Goal: Task Accomplishment & Management: Manage account settings

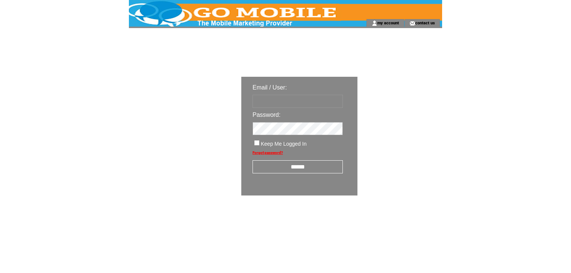
type input "********"
click at [297, 169] on input "******" at bounding box center [298, 166] width 90 height 13
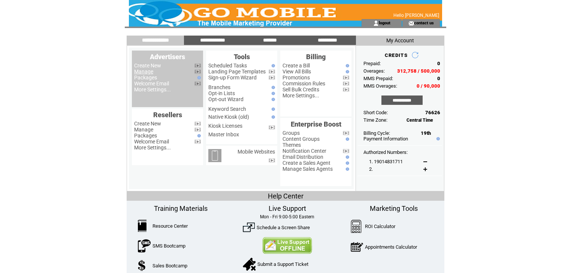
click at [151, 73] on link "Manage" at bounding box center [143, 72] width 19 height 6
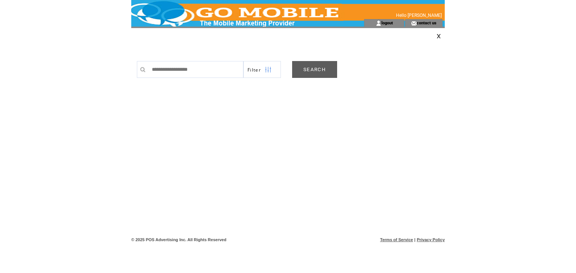
click at [312, 68] on link "SEARCH" at bounding box center [314, 69] width 45 height 17
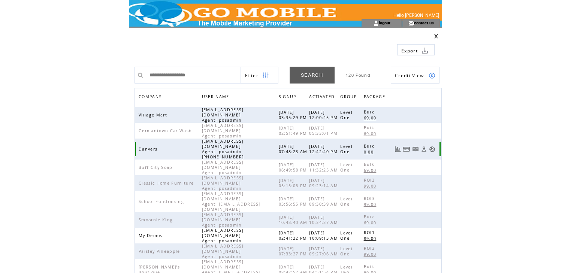
click at [432, 146] on link at bounding box center [432, 149] width 6 height 6
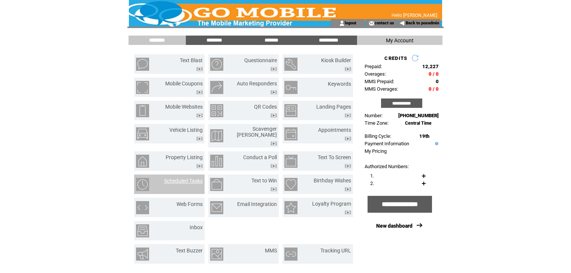
click at [193, 178] on link "Scheduled Tasks" at bounding box center [183, 181] width 39 height 6
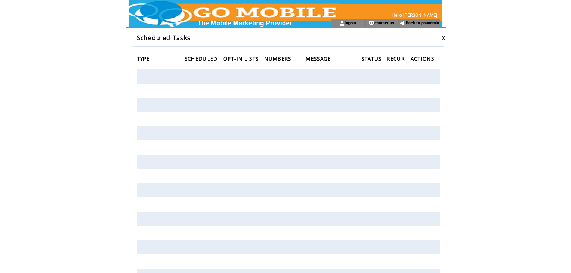
click at [444, 36] on link at bounding box center [443, 38] width 4 height 5
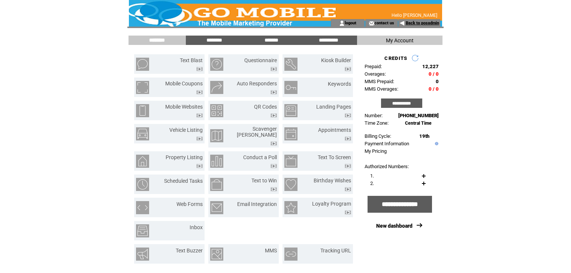
click at [414, 24] on link "Back to posadmin" at bounding box center [422, 23] width 33 height 5
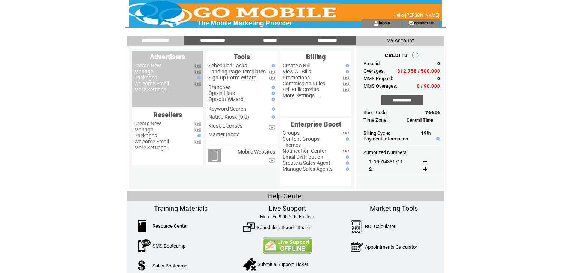
click at [148, 73] on link "Manage" at bounding box center [143, 72] width 19 height 6
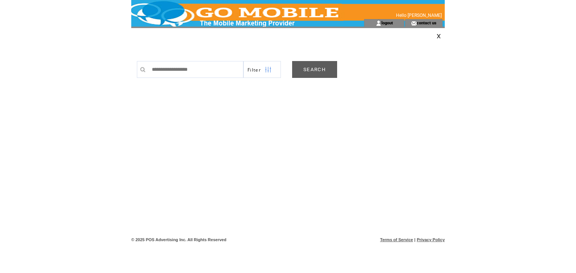
click at [314, 67] on link "SEARCH" at bounding box center [314, 69] width 45 height 17
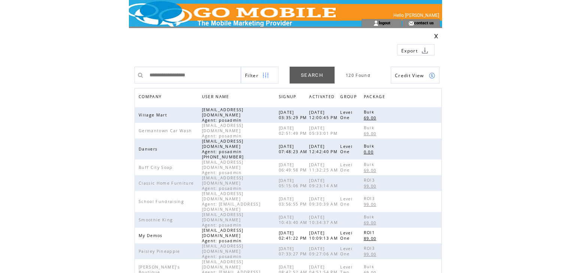
click at [150, 96] on span "COMPANY" at bounding box center [151, 97] width 25 height 11
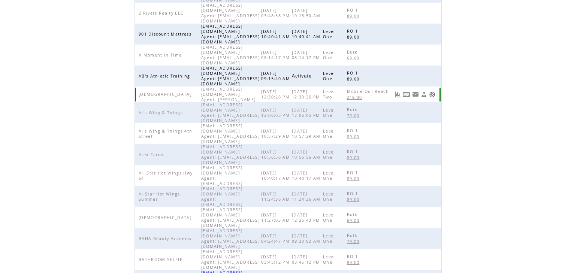
scroll to position [150, 0]
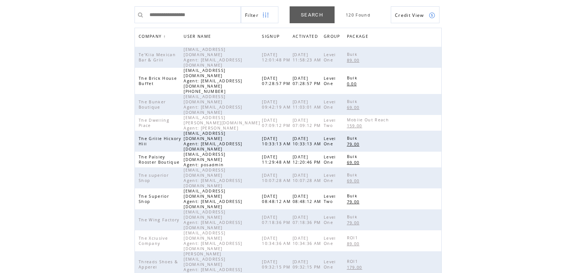
scroll to position [60, 0]
click at [434, 78] on link at bounding box center [432, 81] width 6 height 6
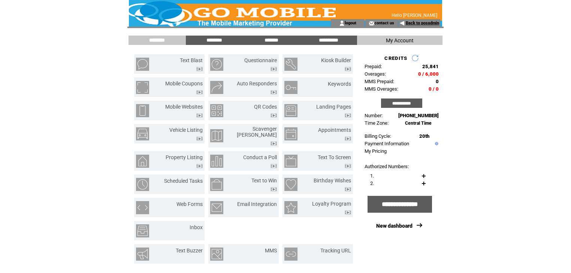
click at [411, 22] on link "Back to posadmin" at bounding box center [422, 23] width 33 height 5
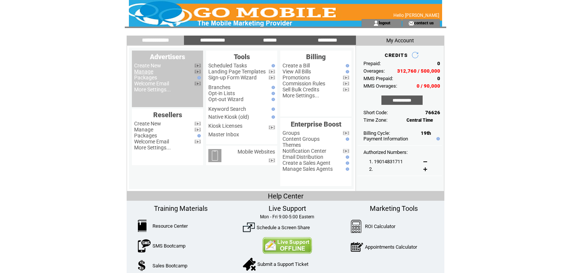
click at [144, 72] on link "Manage" at bounding box center [143, 72] width 19 height 6
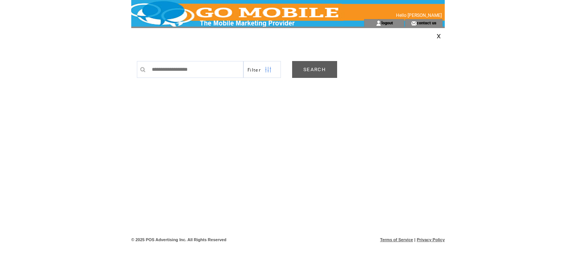
click at [322, 70] on link "SEARCH" at bounding box center [314, 69] width 45 height 17
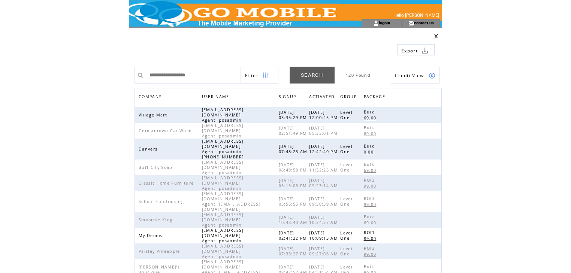
click at [156, 96] on span "COMPANY" at bounding box center [151, 97] width 25 height 11
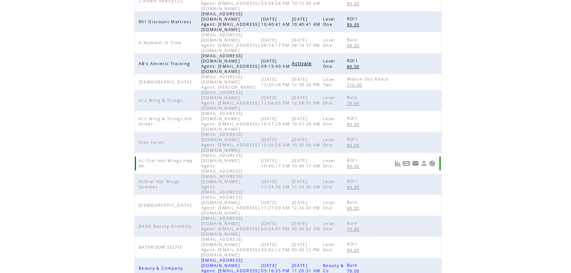
scroll to position [173, 0]
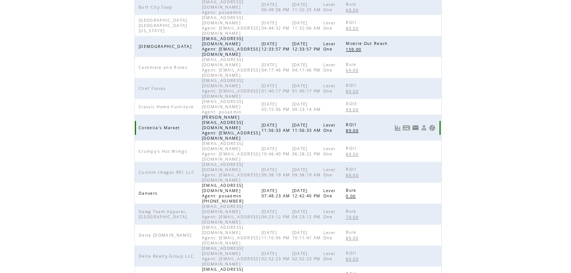
click at [435, 125] on link at bounding box center [432, 128] width 6 height 6
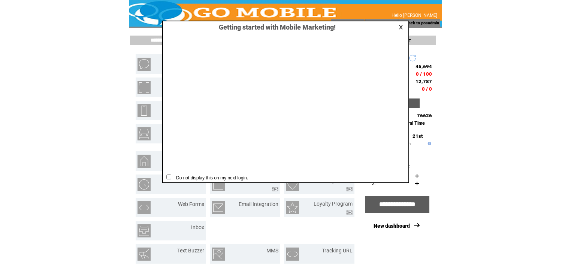
click at [399, 26] on link at bounding box center [402, 27] width 7 height 5
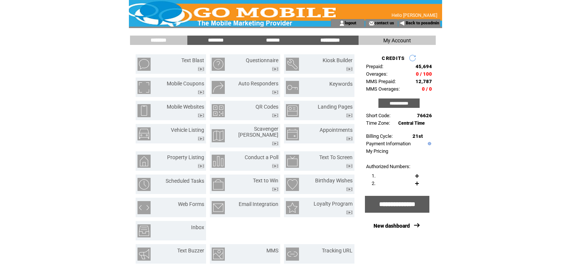
click at [326, 39] on input "**********" at bounding box center [330, 40] width 56 height 6
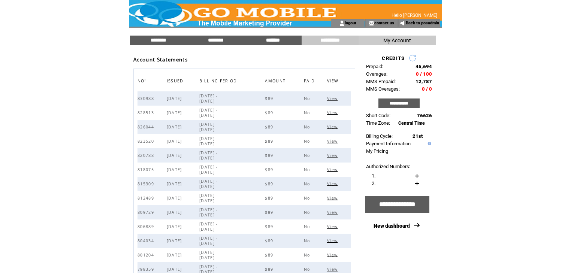
click at [273, 40] on input "*******" at bounding box center [273, 40] width 56 height 6
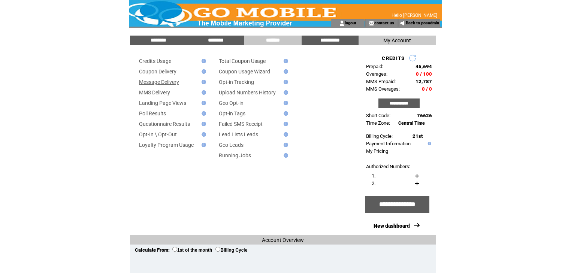
click at [173, 83] on link "Message Delivery" at bounding box center [159, 82] width 40 height 6
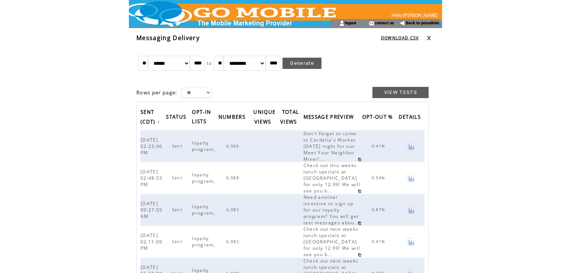
click at [430, 38] on link at bounding box center [429, 38] width 4 height 5
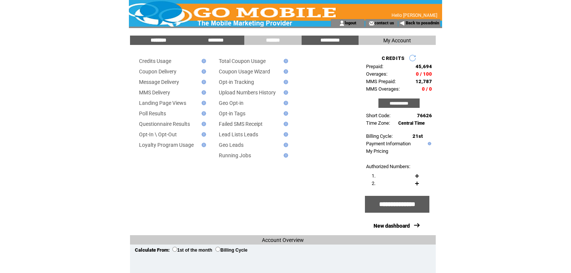
click at [160, 39] on input "********" at bounding box center [158, 40] width 56 height 6
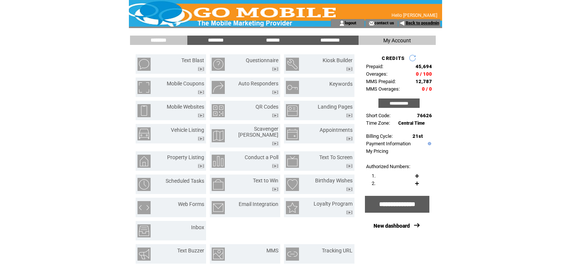
click at [423, 24] on link "Back to posadmin" at bounding box center [422, 23] width 33 height 5
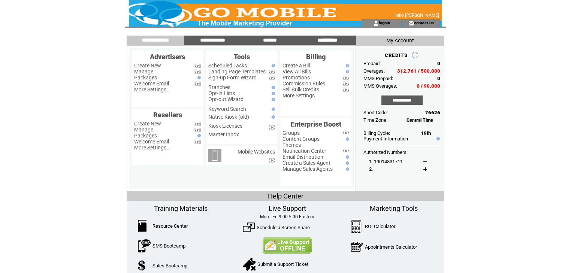
click at [339, 40] on input "**********" at bounding box center [327, 40] width 56 height 6
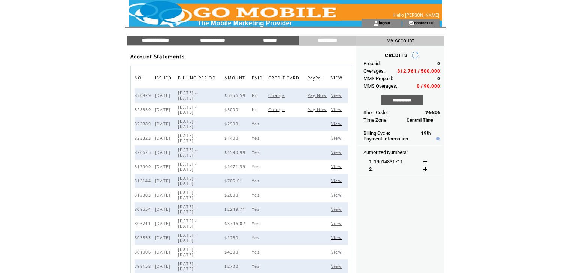
click at [162, 42] on input "**********" at bounding box center [155, 40] width 56 height 6
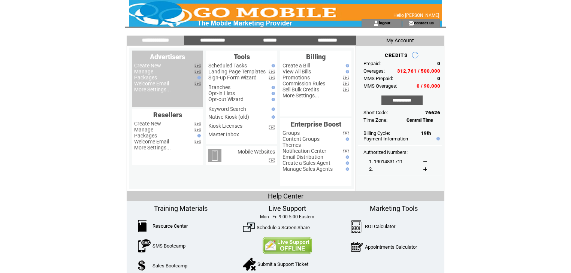
click at [147, 70] on link "Manage" at bounding box center [143, 72] width 19 height 6
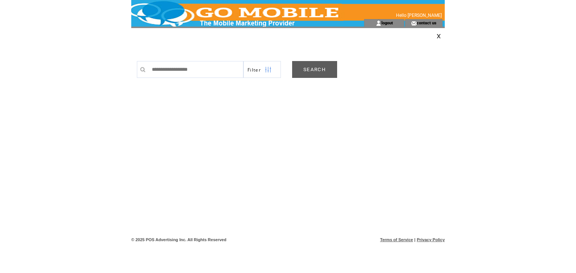
click at [313, 70] on link "SEARCH" at bounding box center [314, 69] width 45 height 17
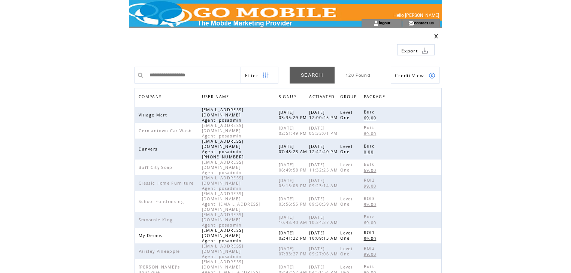
click at [151, 96] on span "COMPANY" at bounding box center [151, 97] width 25 height 11
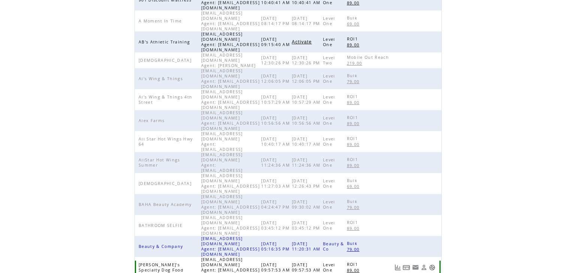
scroll to position [173, 0]
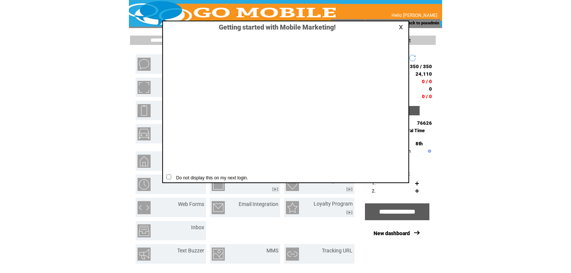
click at [400, 28] on link at bounding box center [402, 27] width 7 height 5
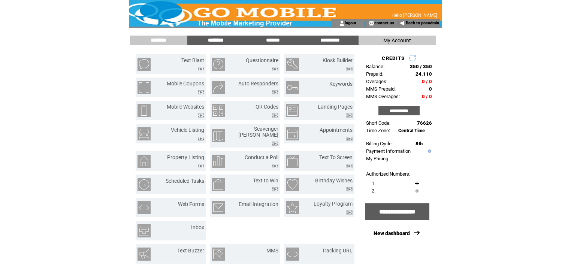
click at [209, 39] on input "********" at bounding box center [216, 40] width 56 height 6
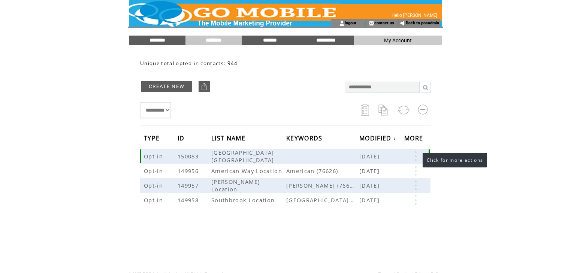
click at [415, 154] on link at bounding box center [415, 156] width 22 height 10
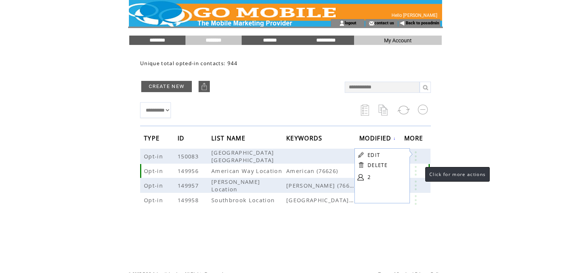
click at [418, 170] on link at bounding box center [415, 171] width 22 height 10
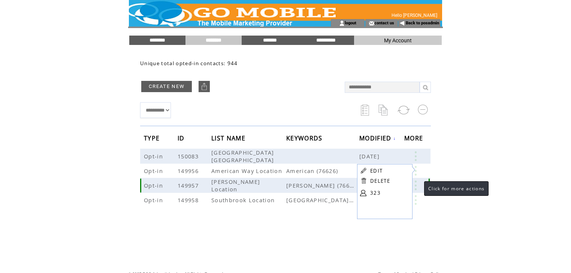
click at [417, 184] on link at bounding box center [415, 186] width 22 height 10
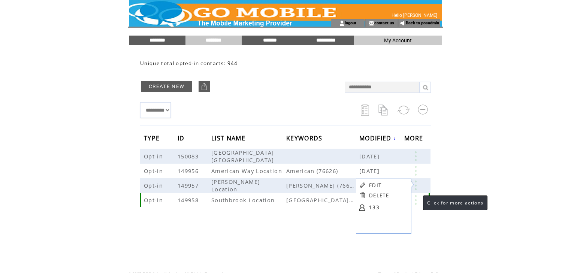
click at [416, 201] on link at bounding box center [415, 200] width 22 height 10
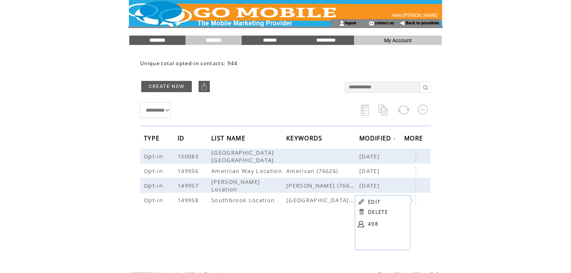
click at [157, 37] on input "********" at bounding box center [157, 40] width 56 height 6
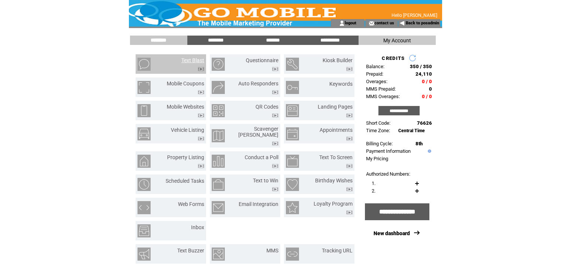
click at [196, 63] on link "Text Blast" at bounding box center [192, 60] width 23 height 6
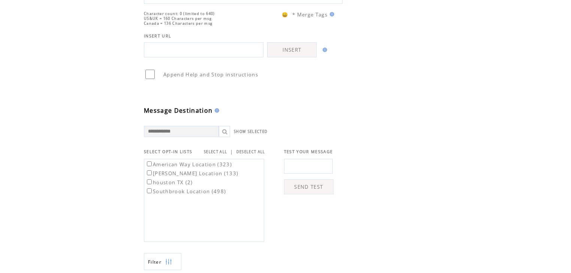
scroll to position [120, 0]
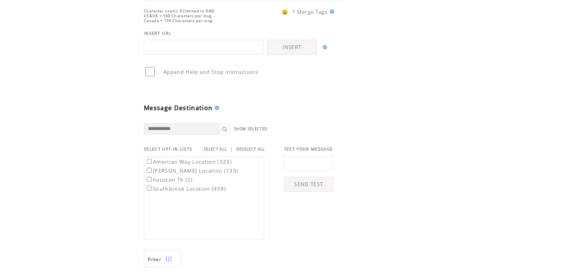
click at [220, 152] on link "SELECT ALL" at bounding box center [215, 149] width 23 height 5
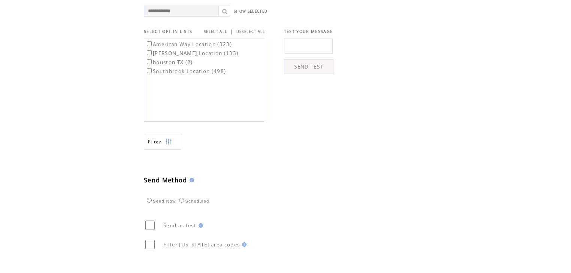
scroll to position [240, 0]
click at [166, 148] on img at bounding box center [168, 139] width 7 height 17
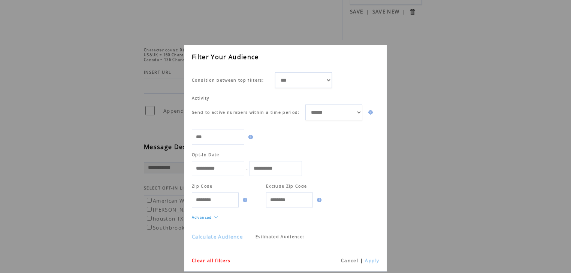
scroll to position [90, 0]
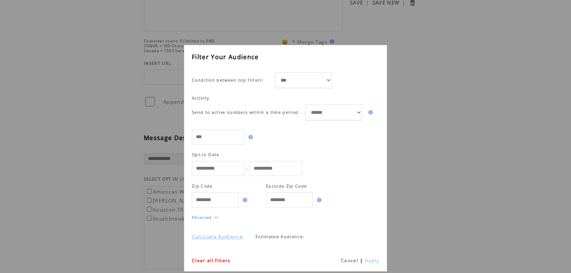
click at [239, 238] on link "Calculate Audience" at bounding box center [217, 236] width 51 height 7
click at [355, 260] on link "Cancel" at bounding box center [349, 260] width 17 height 6
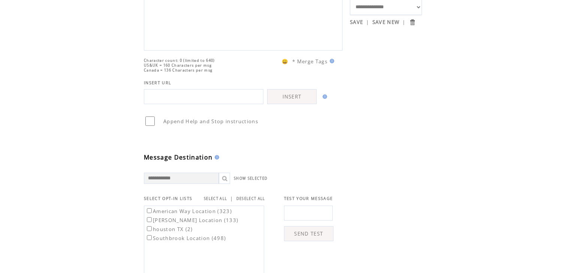
scroll to position [60, 0]
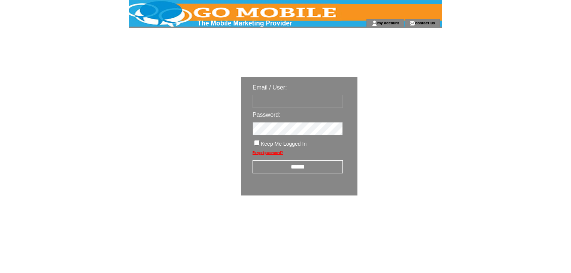
type input "********"
click at [290, 166] on input "******" at bounding box center [298, 166] width 90 height 13
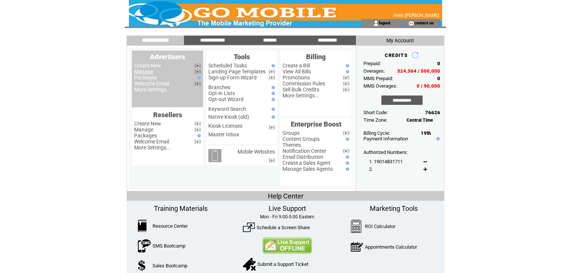
click at [148, 73] on link "Manage" at bounding box center [143, 72] width 19 height 6
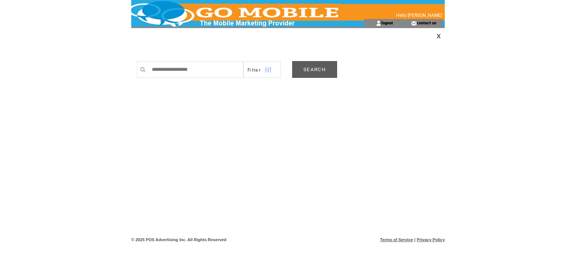
click at [316, 70] on link "SEARCH" at bounding box center [314, 69] width 45 height 17
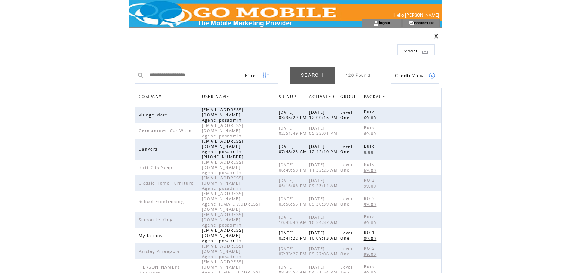
click at [151, 97] on span "COMPANY" at bounding box center [151, 97] width 25 height 11
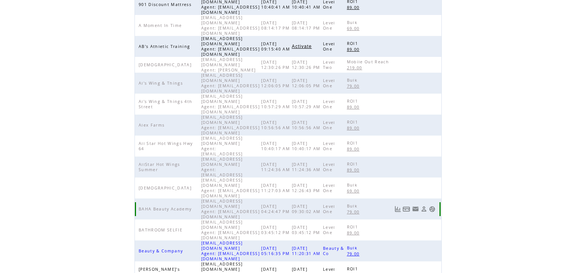
scroll to position [173, 0]
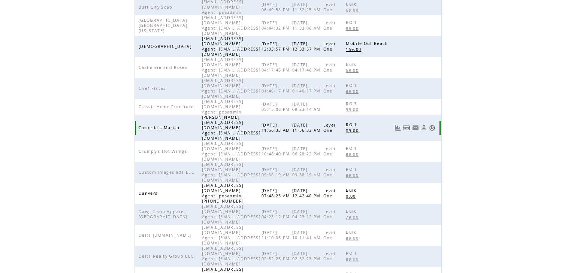
click at [435, 125] on link at bounding box center [432, 128] width 6 height 6
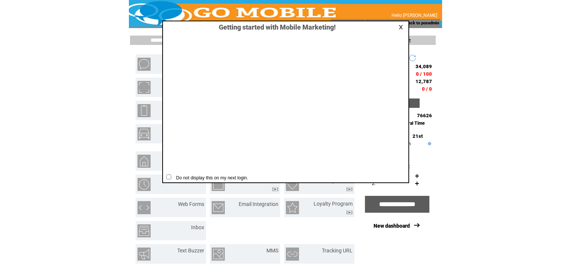
click at [401, 27] on link at bounding box center [402, 27] width 7 height 5
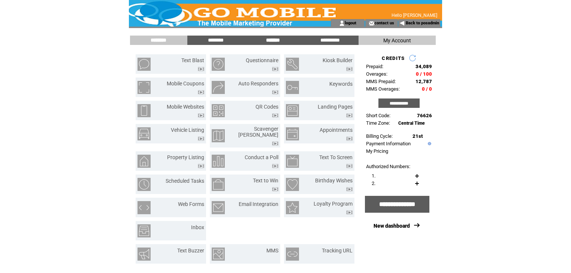
click at [270, 37] on input "*******" at bounding box center [273, 40] width 56 height 6
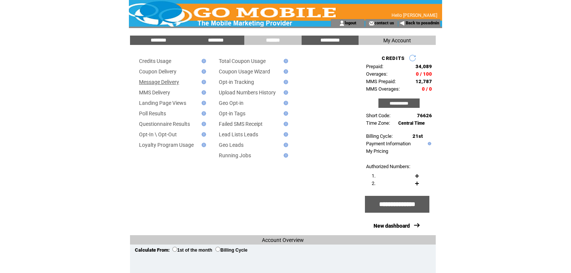
click at [176, 83] on link "Message Delivery" at bounding box center [159, 82] width 40 height 6
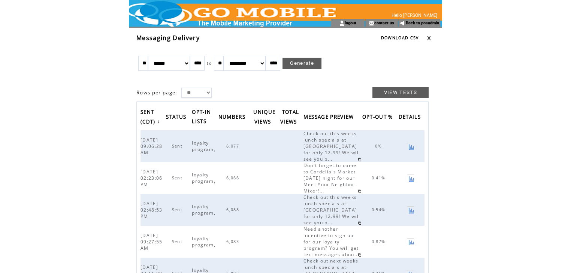
click at [429, 36] on link at bounding box center [429, 38] width 4 height 5
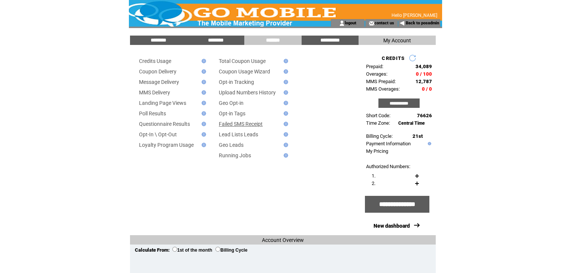
click at [235, 126] on link "Failed SMS Receipt" at bounding box center [241, 124] width 44 height 6
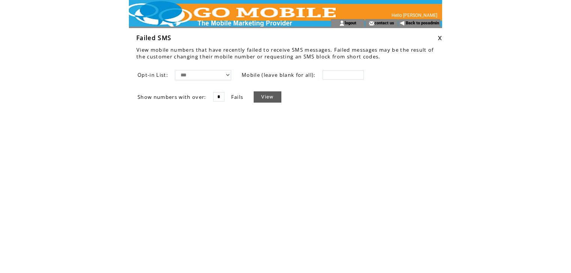
click at [265, 95] on link "View" at bounding box center [267, 96] width 27 height 11
click at [439, 37] on link at bounding box center [440, 38] width 4 height 5
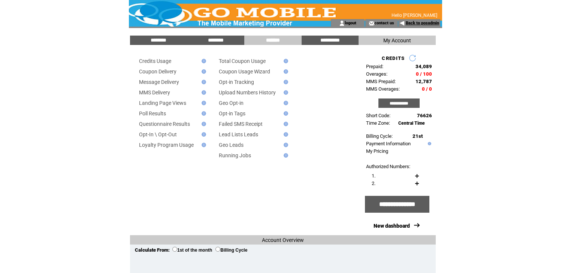
click at [419, 24] on link "Back to posadmin" at bounding box center [422, 23] width 33 height 5
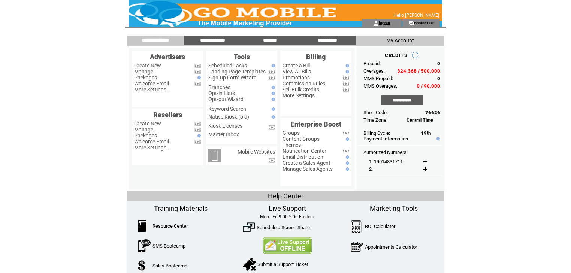
click at [385, 24] on link "logout" at bounding box center [385, 22] width 12 height 5
